Goal: Information Seeking & Learning: Learn about a topic

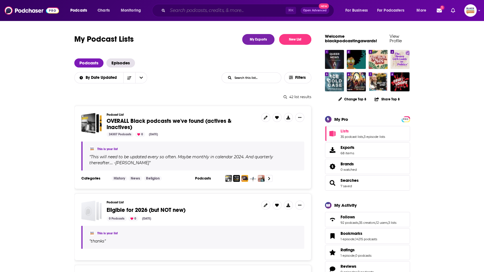
click at [188, 10] on input "Search podcasts, credits, & more..." at bounding box center [227, 10] width 118 height 9
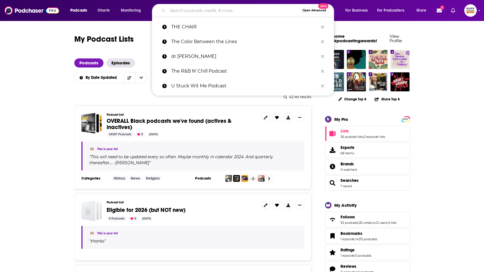
paste input "LA Made: The Other Moonshot"
type input "LA Made: The Other Moonshot"
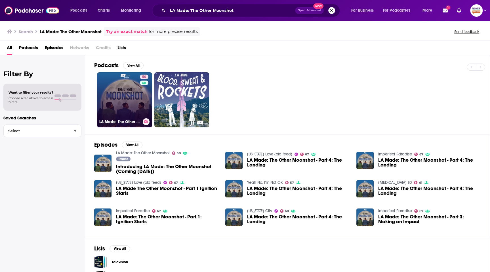
click at [131, 92] on link "50 LA Made: The Other Moonshot" at bounding box center [124, 99] width 55 height 55
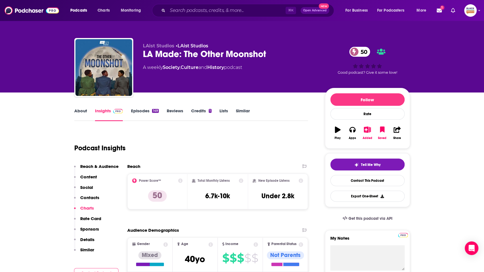
click at [141, 111] on link "Episodes 149" at bounding box center [145, 114] width 28 height 13
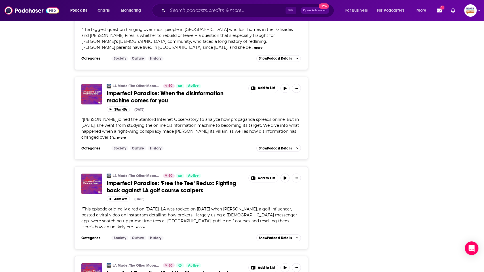
scroll to position [2075, 0]
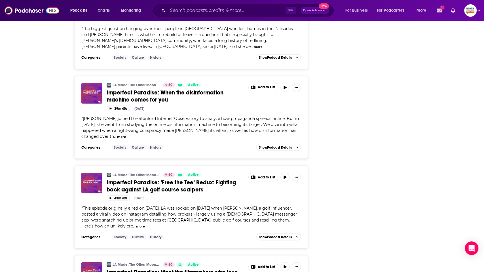
click at [441, 9] on span "1" at bounding box center [442, 8] width 4 height 4
